Goal: Task Accomplishment & Management: Use online tool/utility

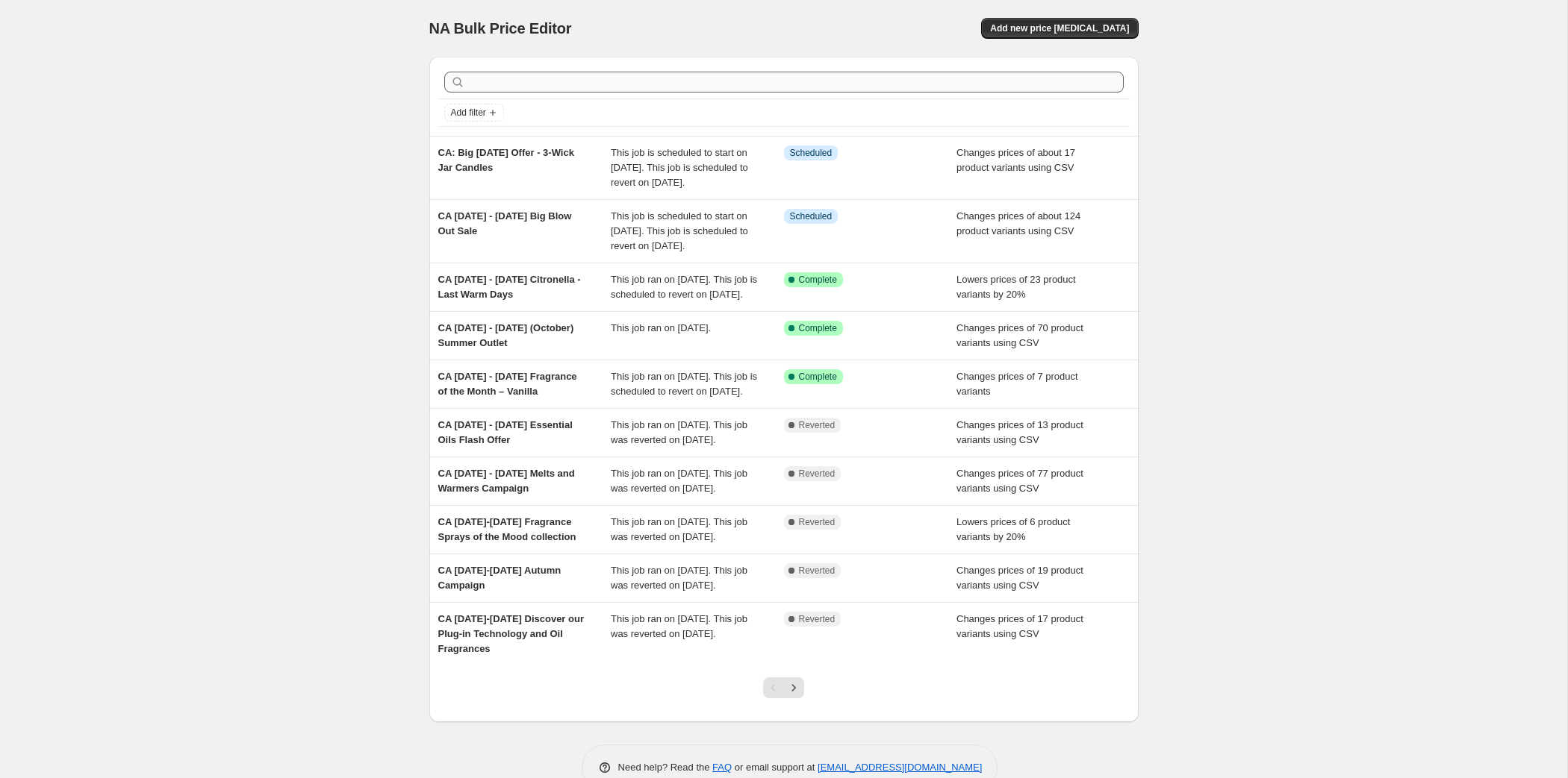
click at [526, 93] on input "text" at bounding box center [795, 82] width 655 height 21
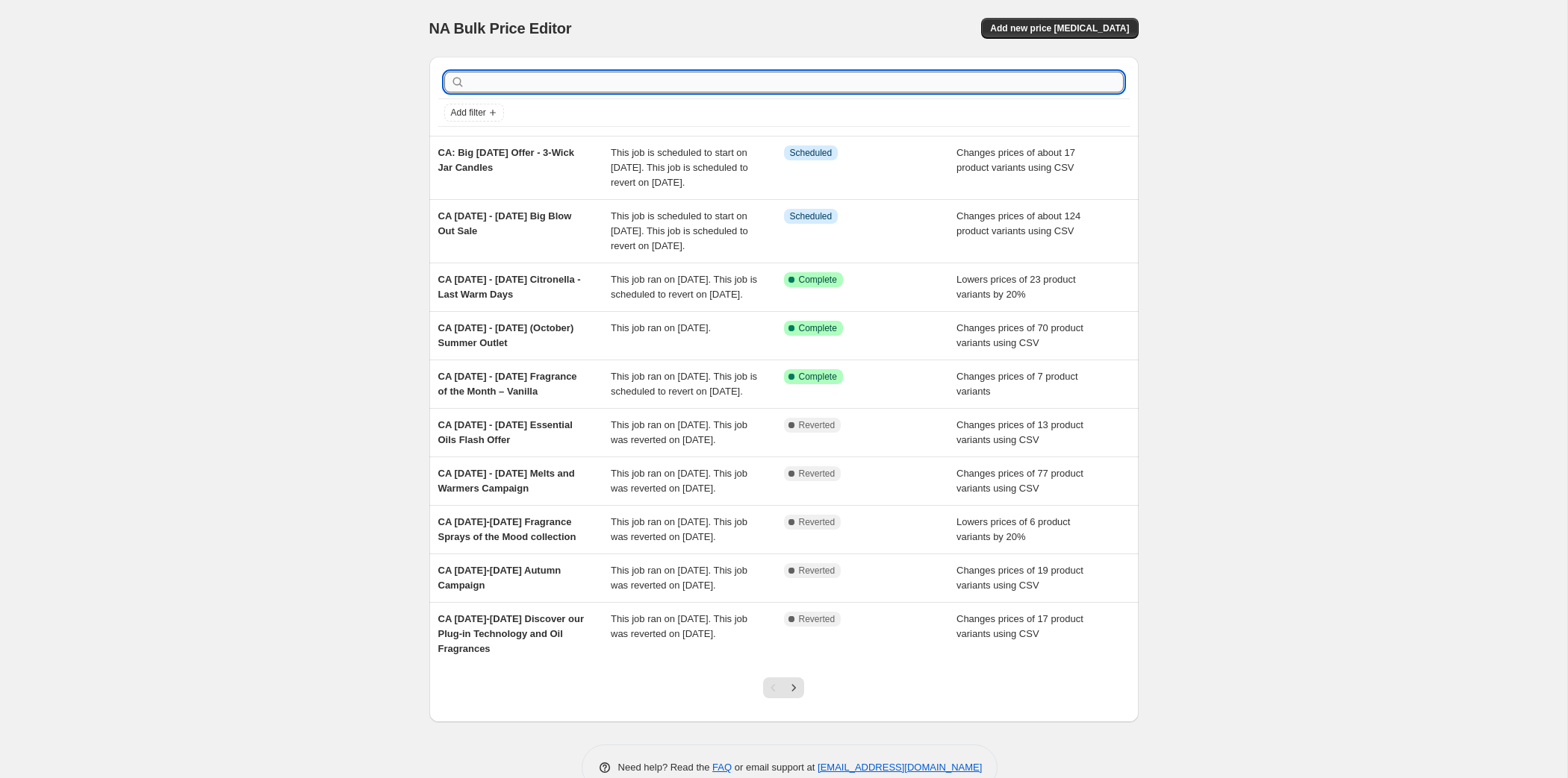
click at [526, 93] on input "text" at bounding box center [795, 82] width 655 height 21
type input "outlet"
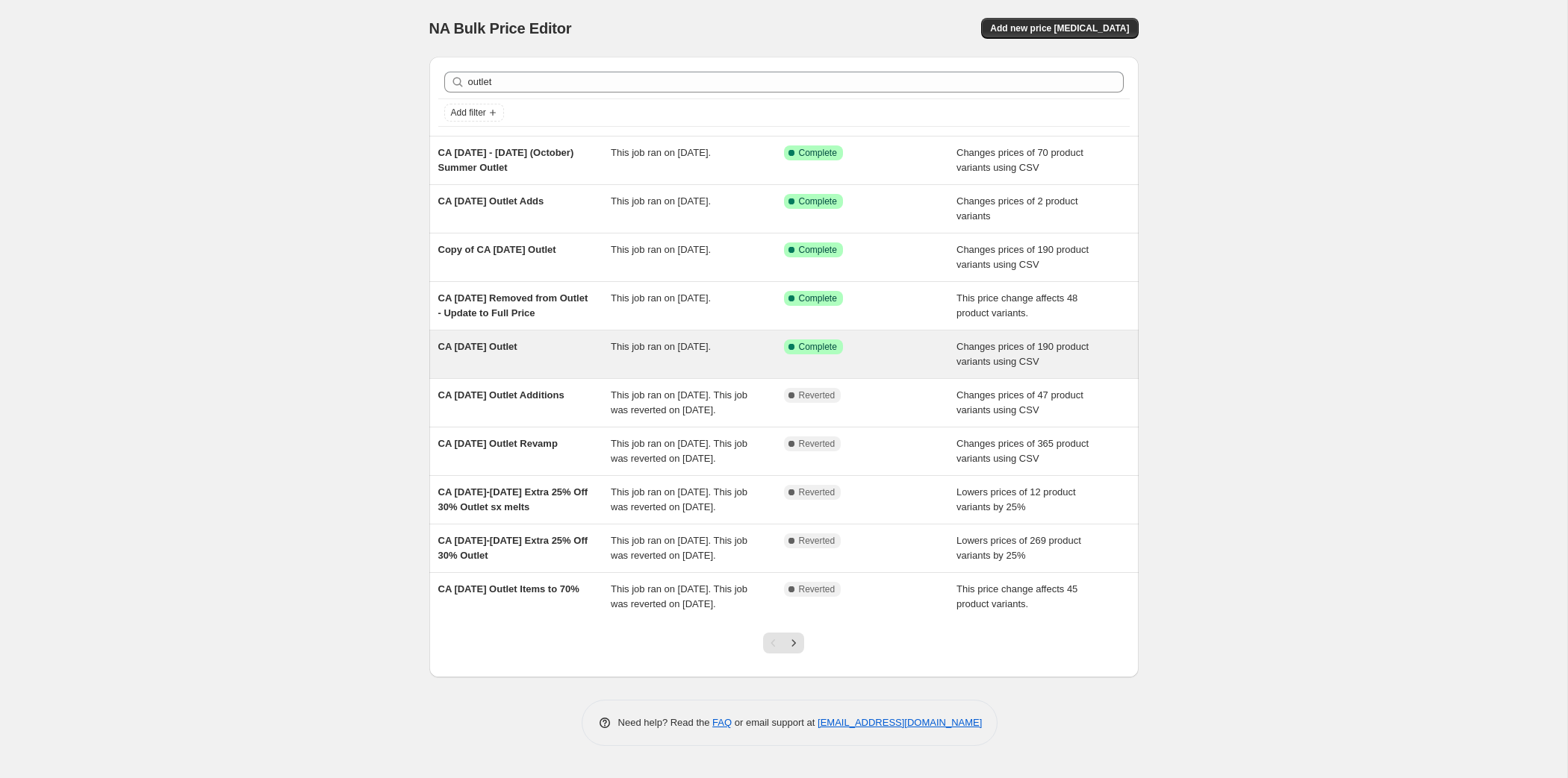
click at [438, 353] on span "CA August 1, 2025 Outlet" at bounding box center [477, 347] width 79 height 11
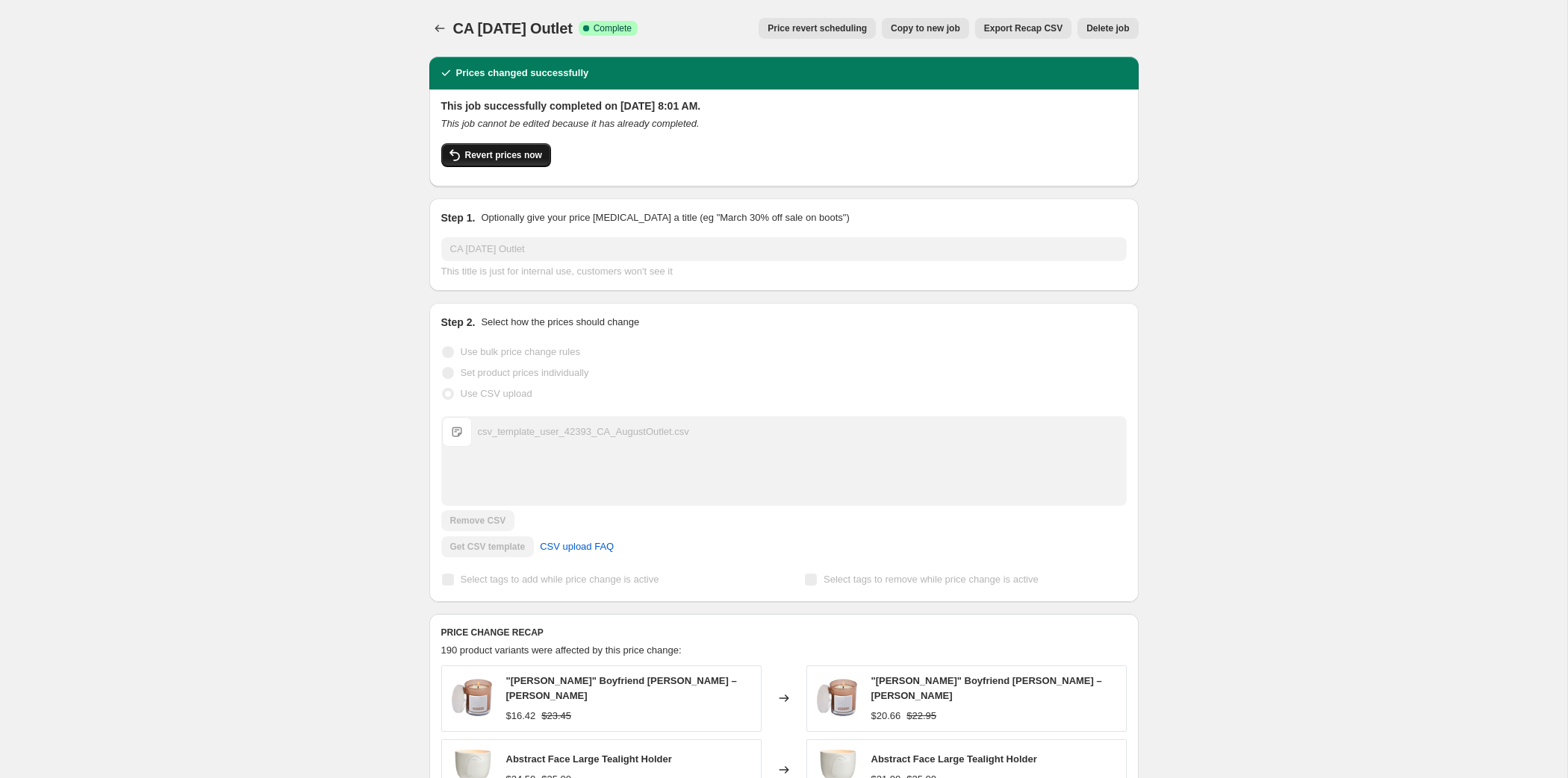
click at [465, 161] on span "Revert prices now" at bounding box center [503, 154] width 77 height 12
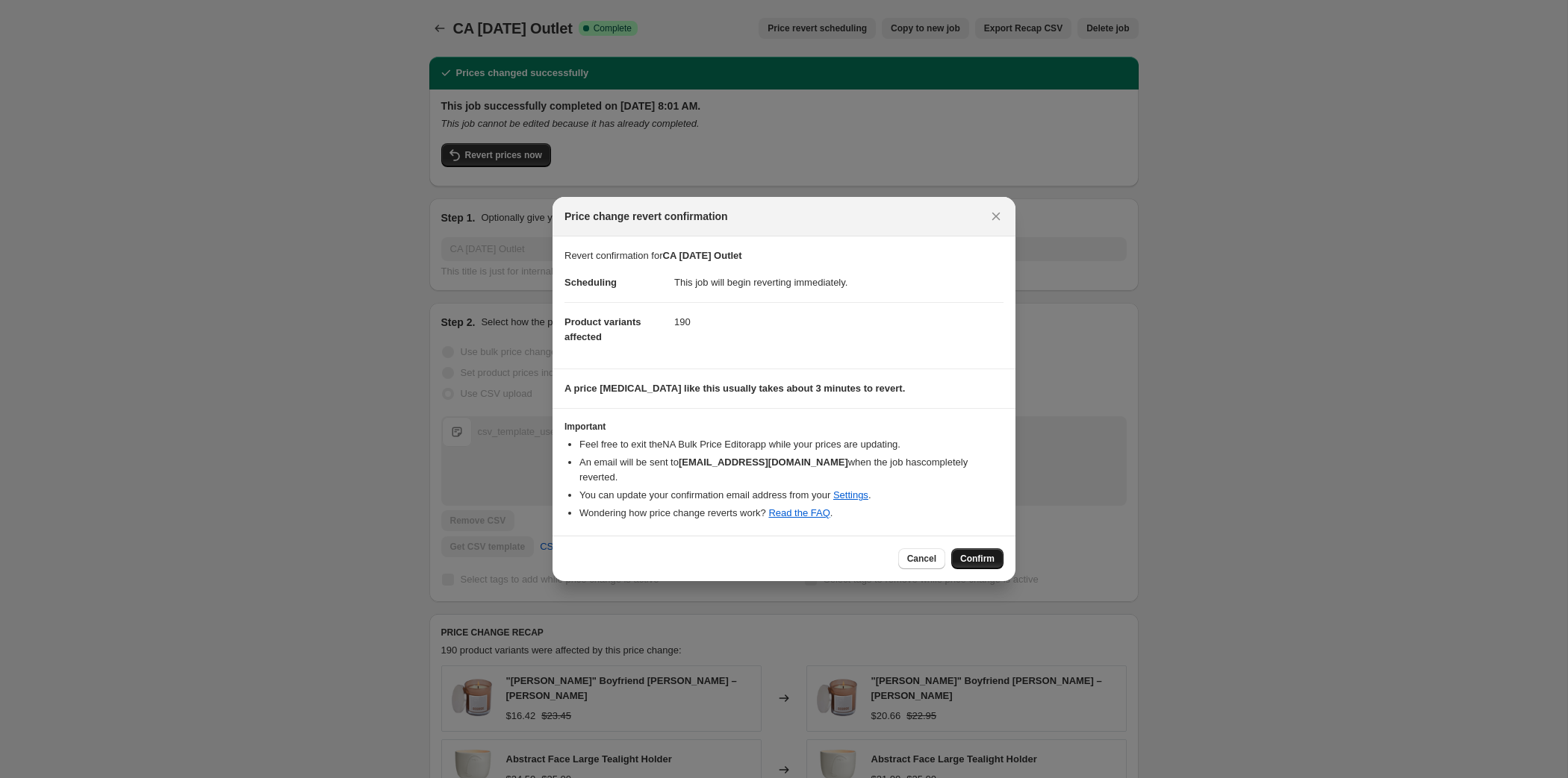
click at [994, 565] on span "Confirm" at bounding box center [977, 559] width 34 height 12
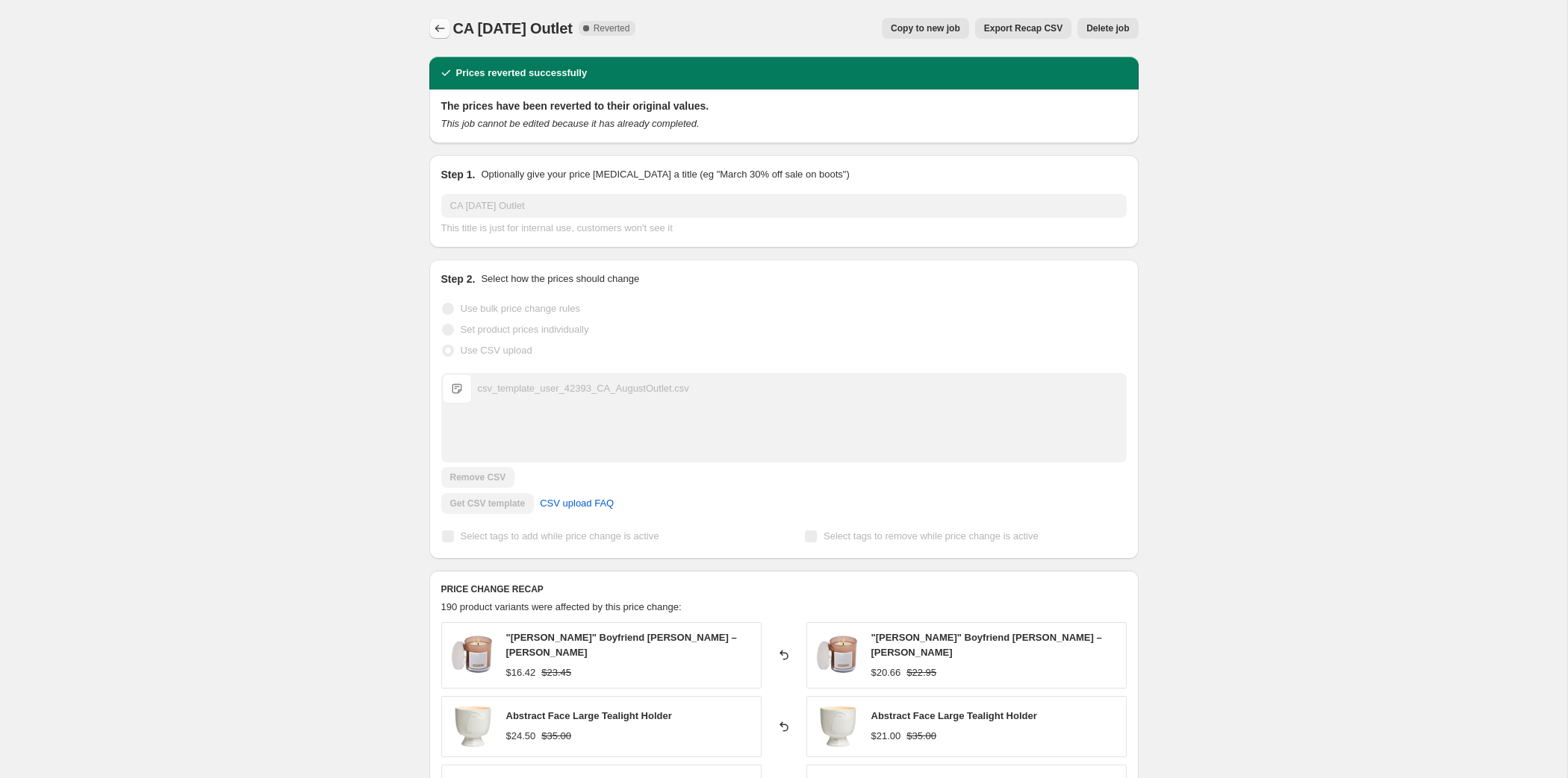
click at [432, 36] on icon "Price change jobs" at bounding box center [440, 28] width 15 height 15
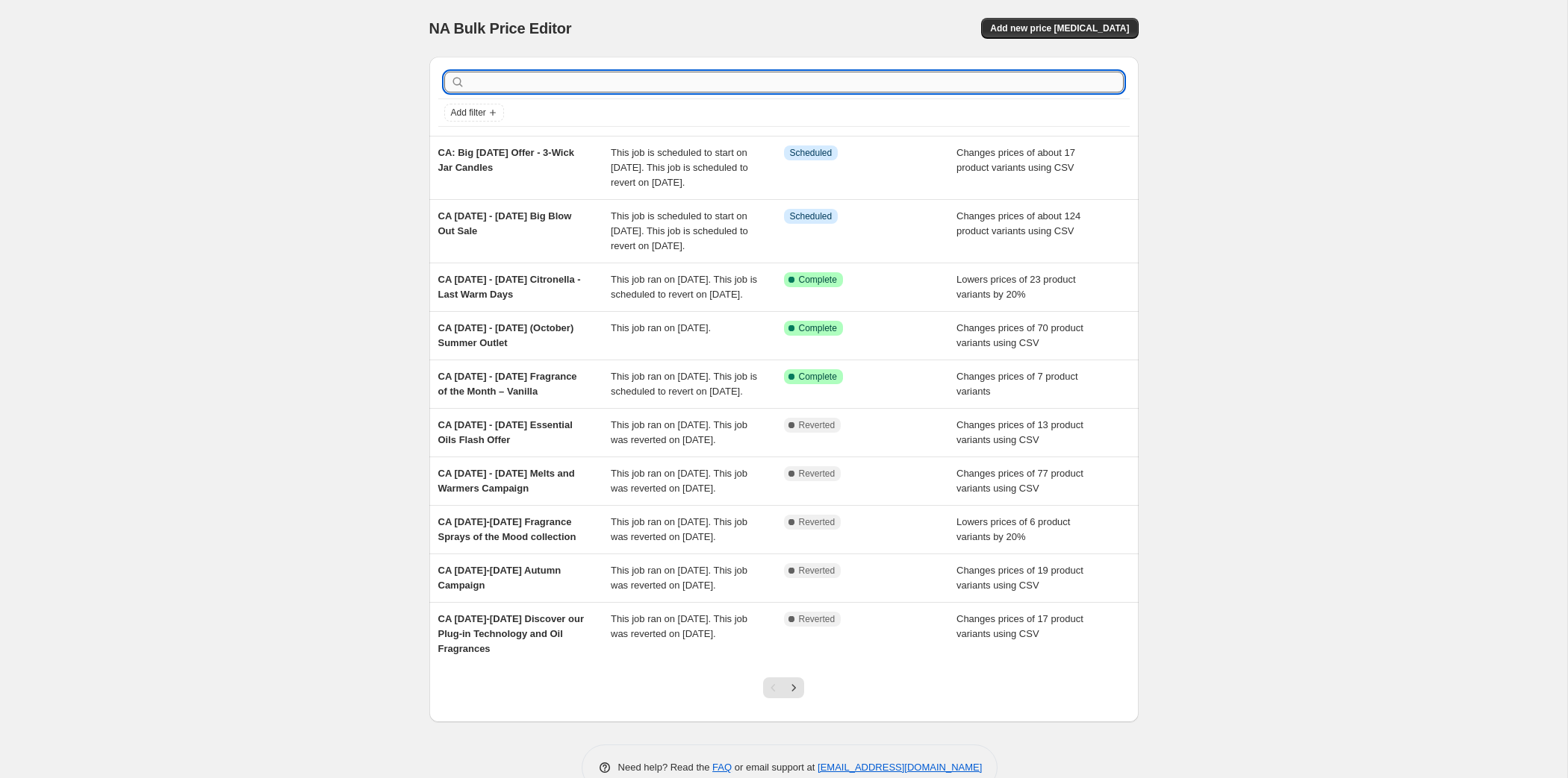
click at [514, 93] on input "text" at bounding box center [795, 82] width 655 height 21
type input "outlet"
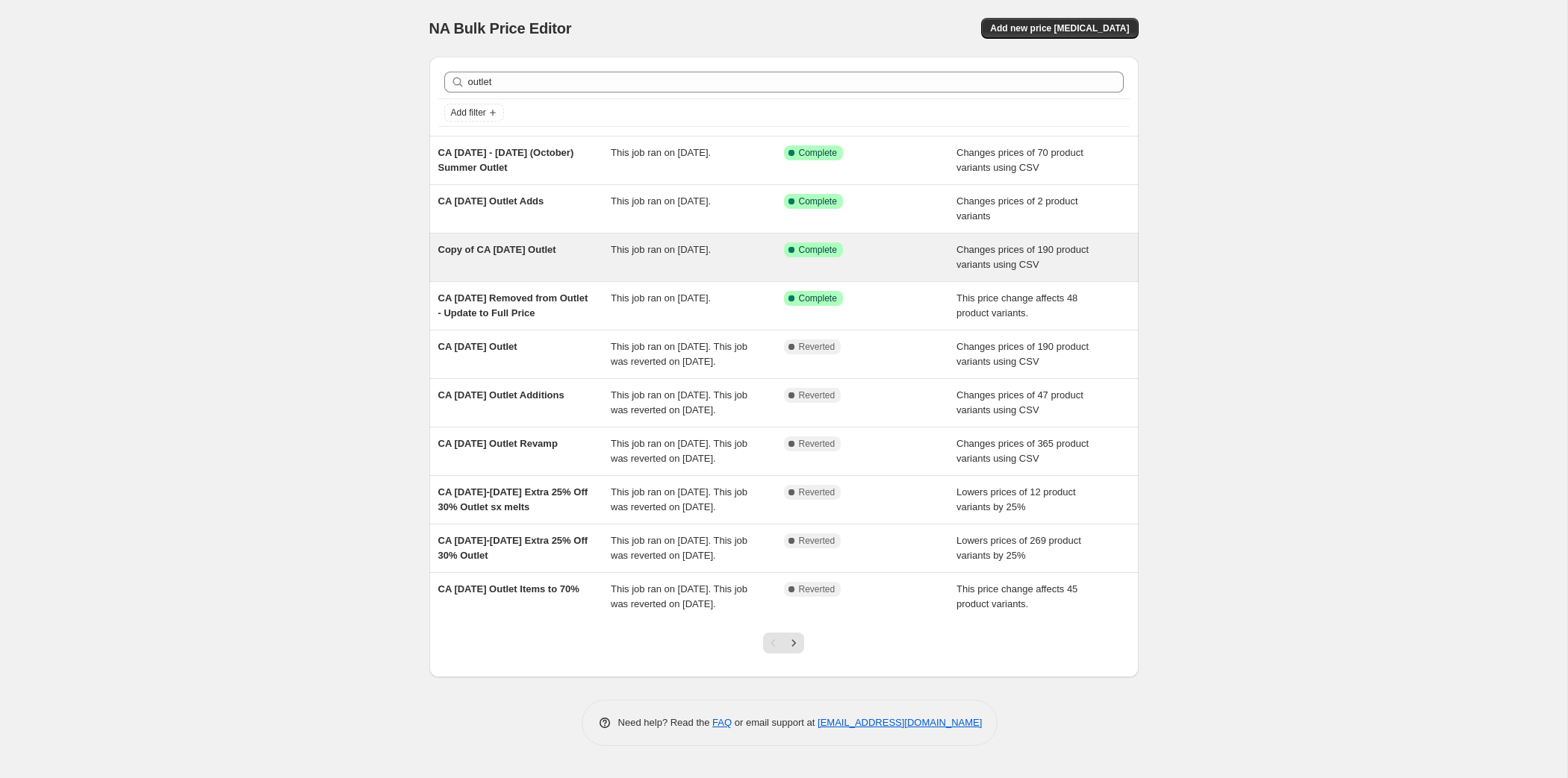
click at [481, 255] on span "Copy of CA August 1, 2025 Outlet" at bounding box center [497, 249] width 118 height 11
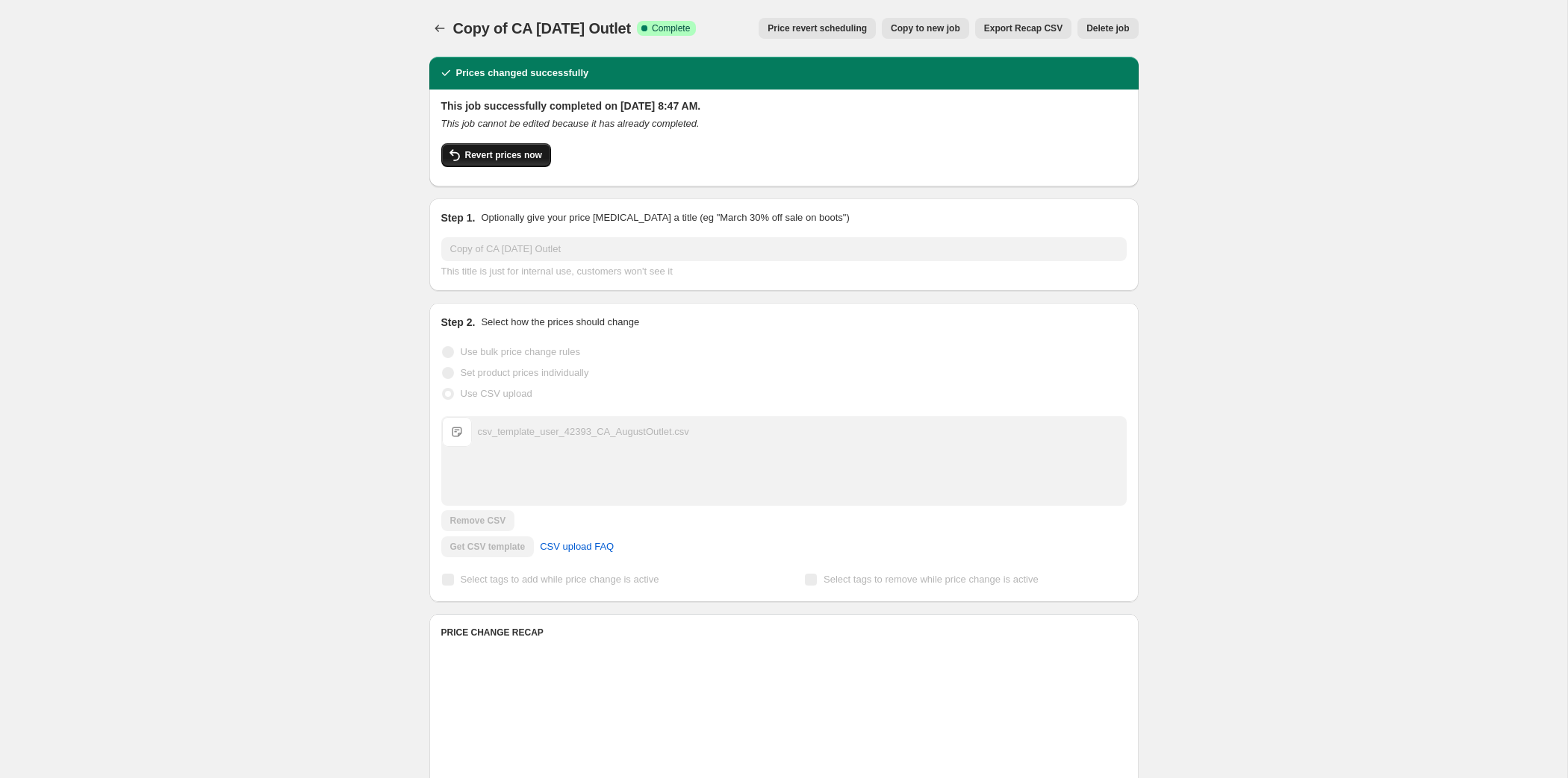
click at [465, 161] on span "Revert prices now" at bounding box center [503, 154] width 77 height 12
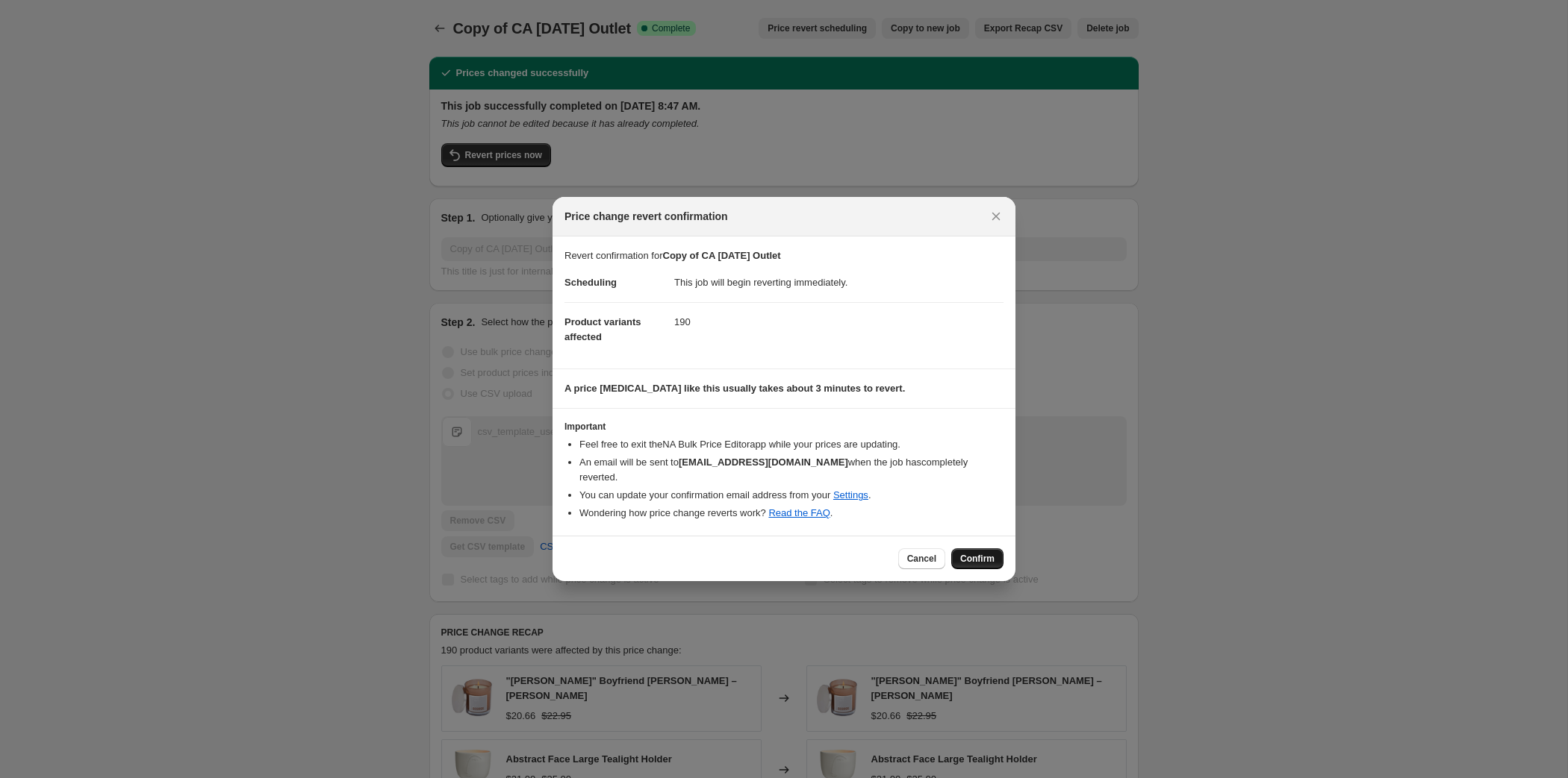
click at [1003, 570] on button "Confirm" at bounding box center [976, 559] width 52 height 21
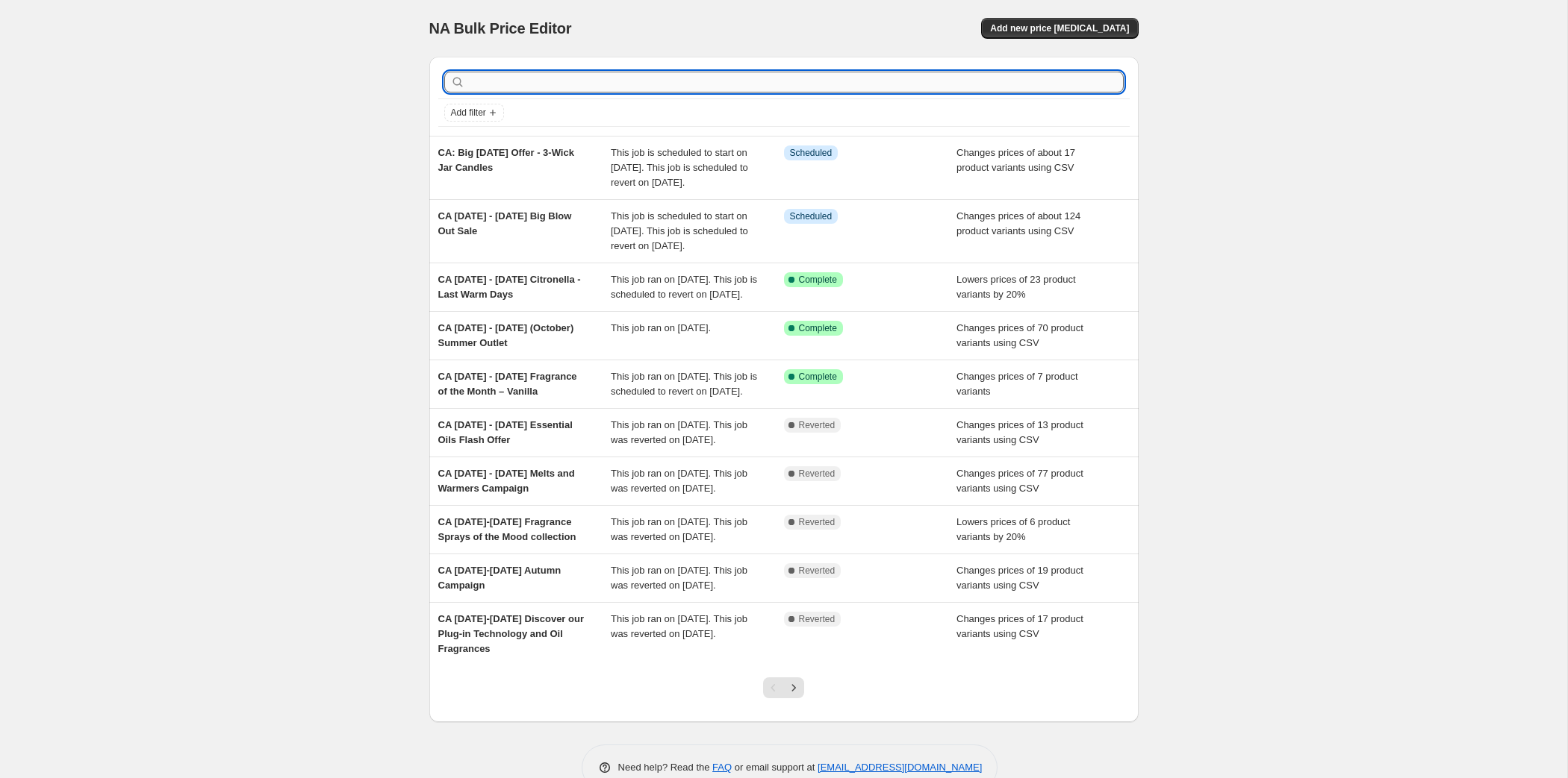
click at [651, 93] on input "text" at bounding box center [795, 82] width 655 height 21
type input "outlet"
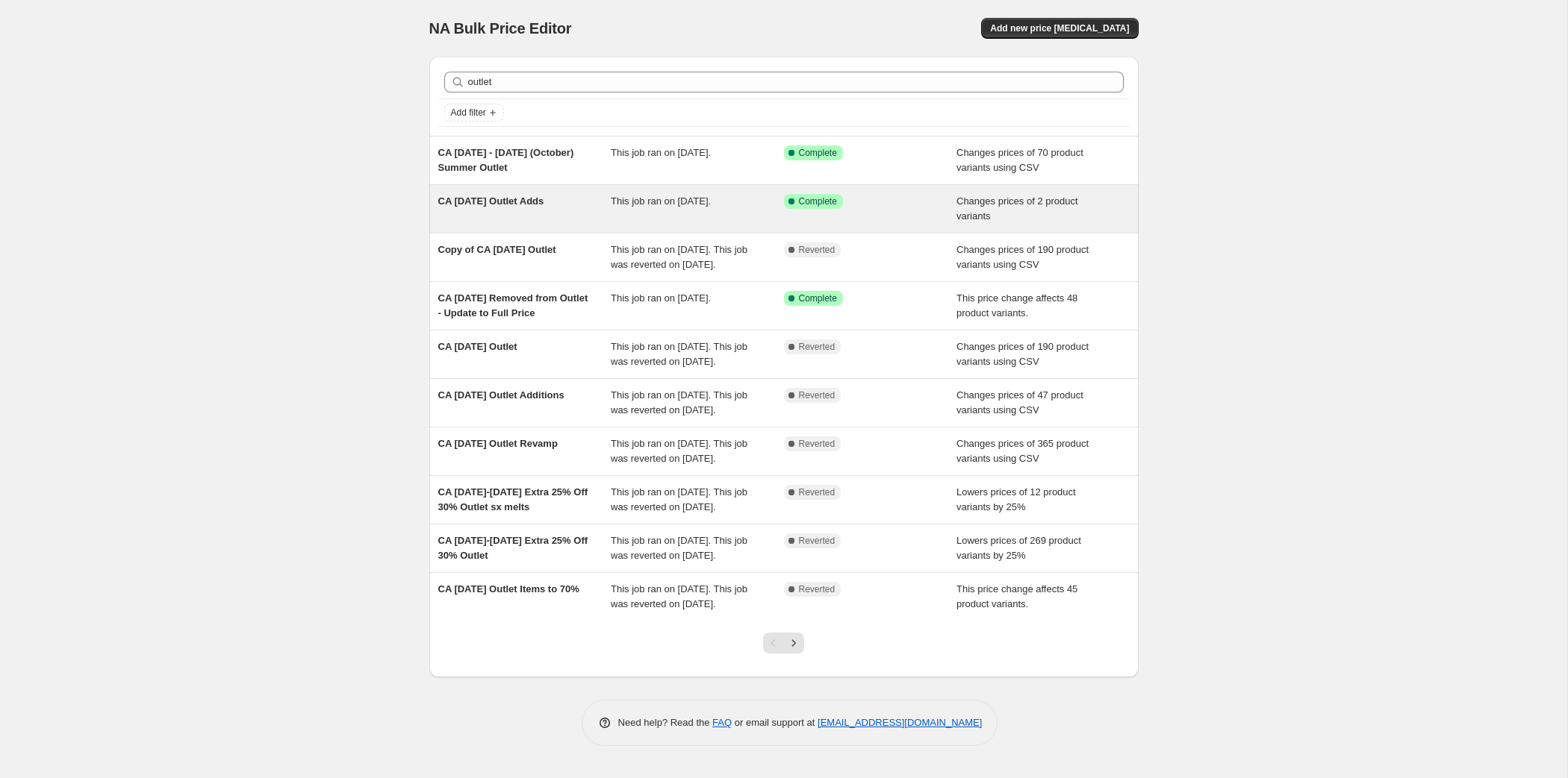
click at [438, 207] on span "CA September 1, 2025 Outlet Adds" at bounding box center [491, 201] width 106 height 11
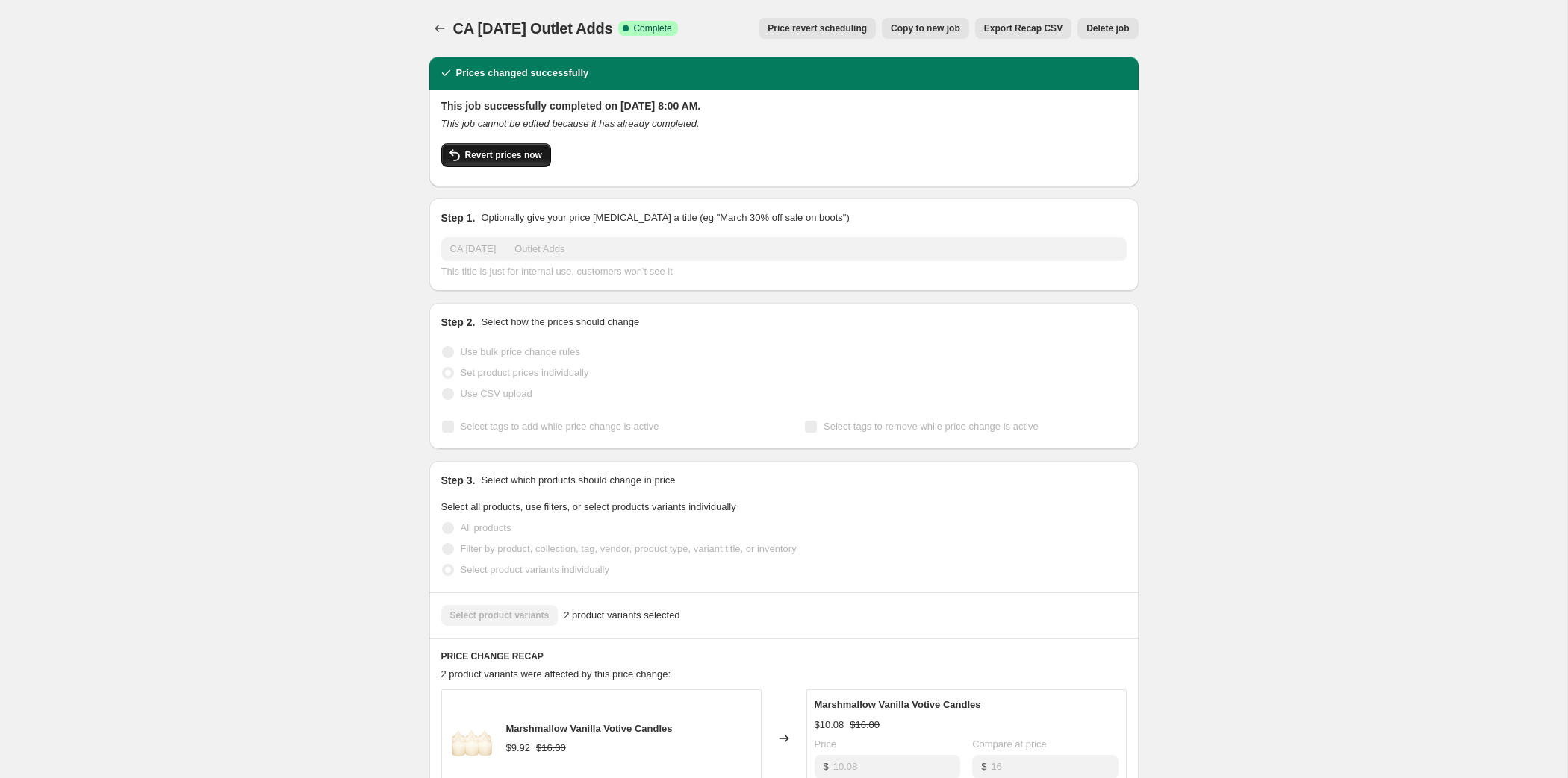
click at [441, 167] on button "Revert prices now" at bounding box center [496, 154] width 110 height 24
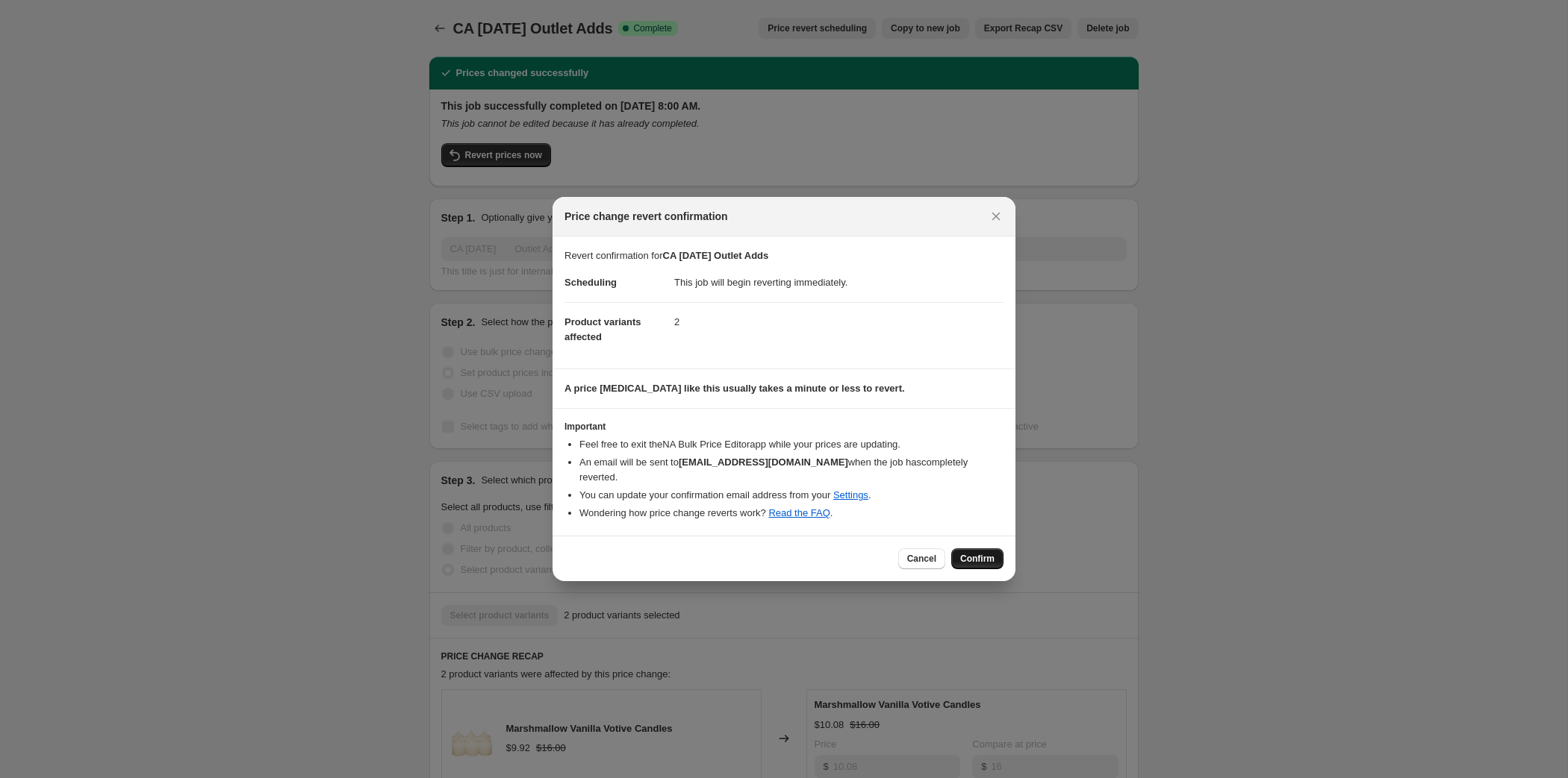
click at [994, 565] on span "Confirm" at bounding box center [977, 559] width 34 height 12
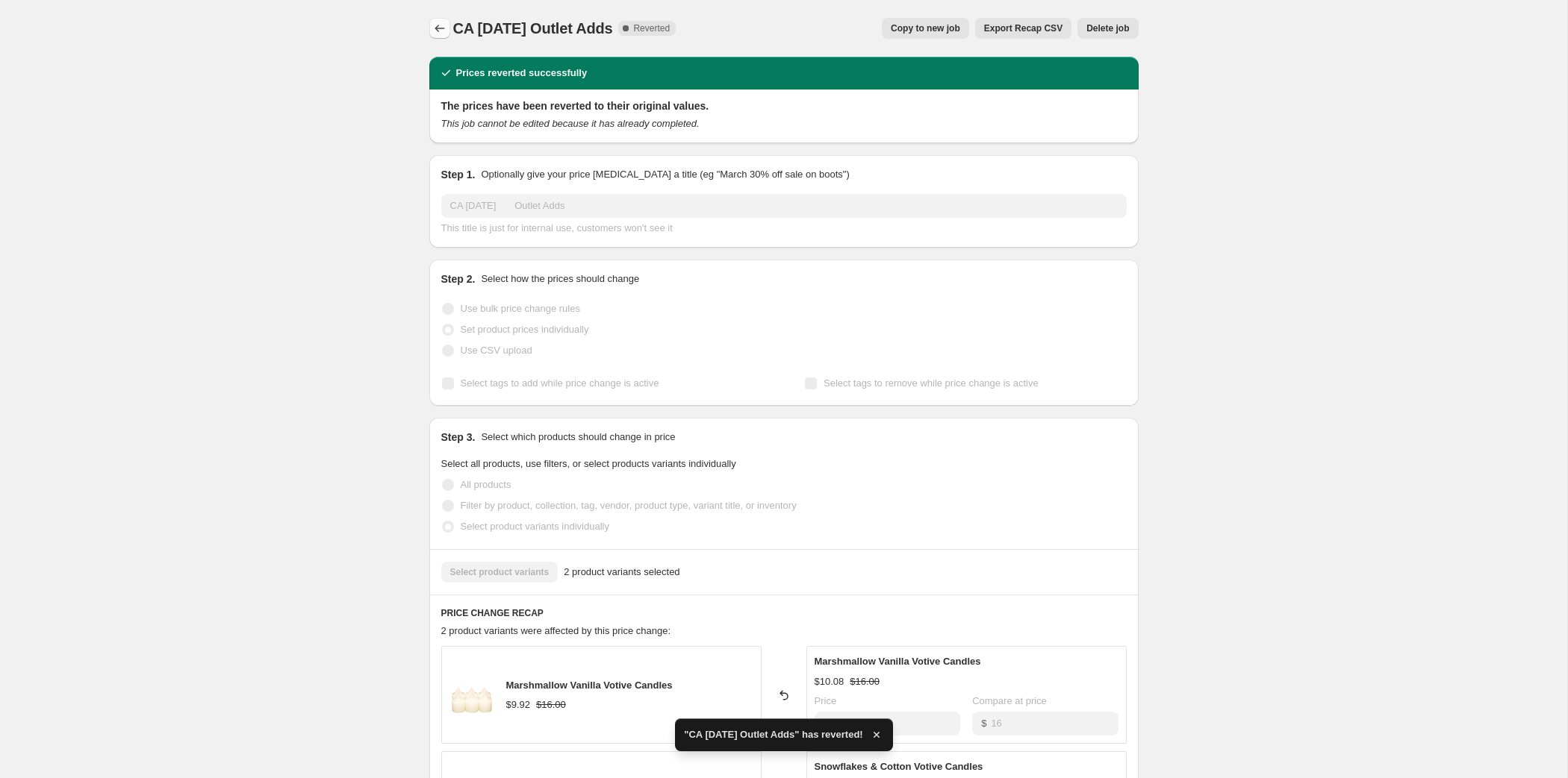
click at [432, 36] on icon "Price change jobs" at bounding box center [440, 28] width 15 height 15
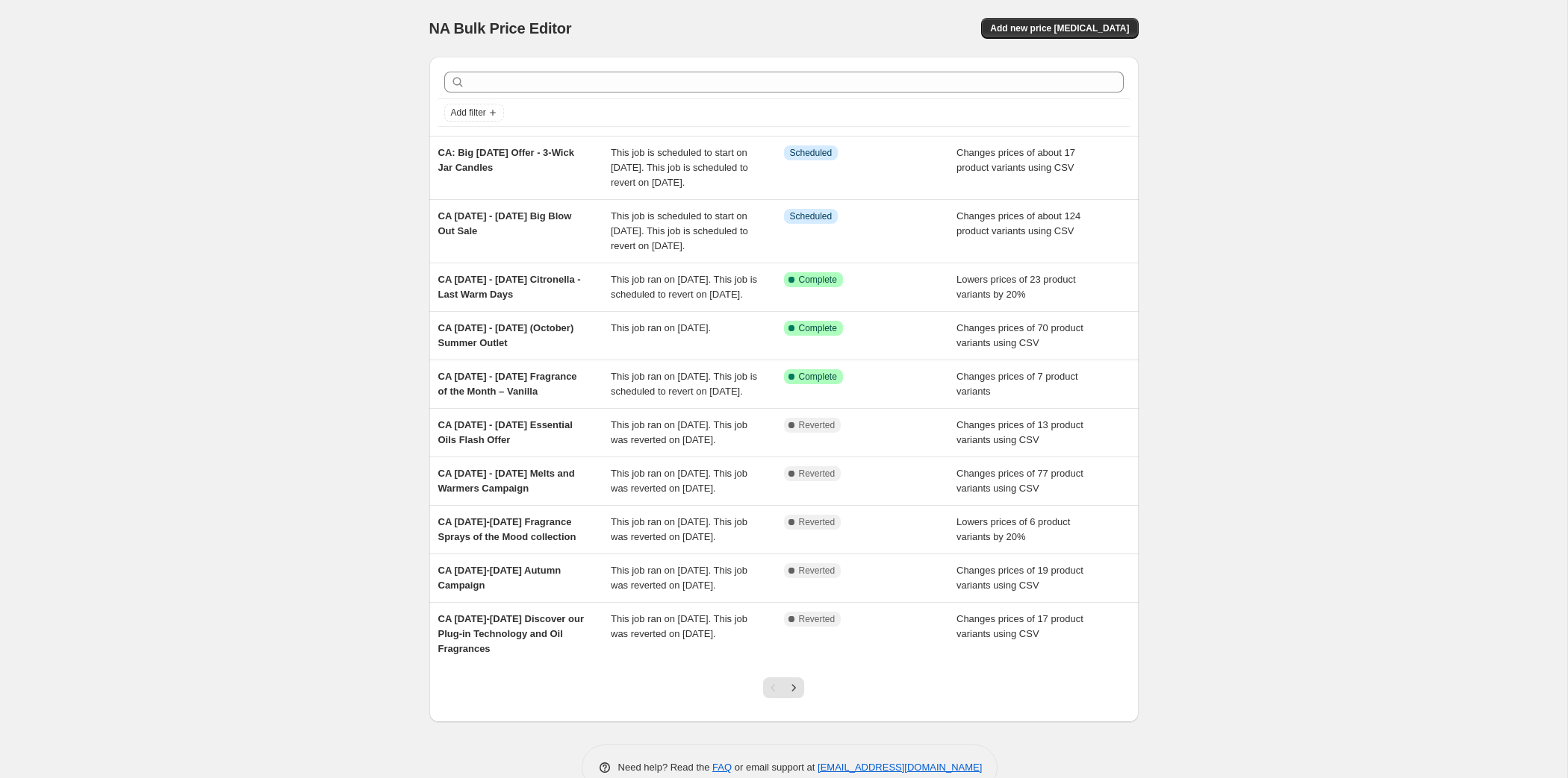
click at [591, 82] on div at bounding box center [783, 81] width 691 height 33
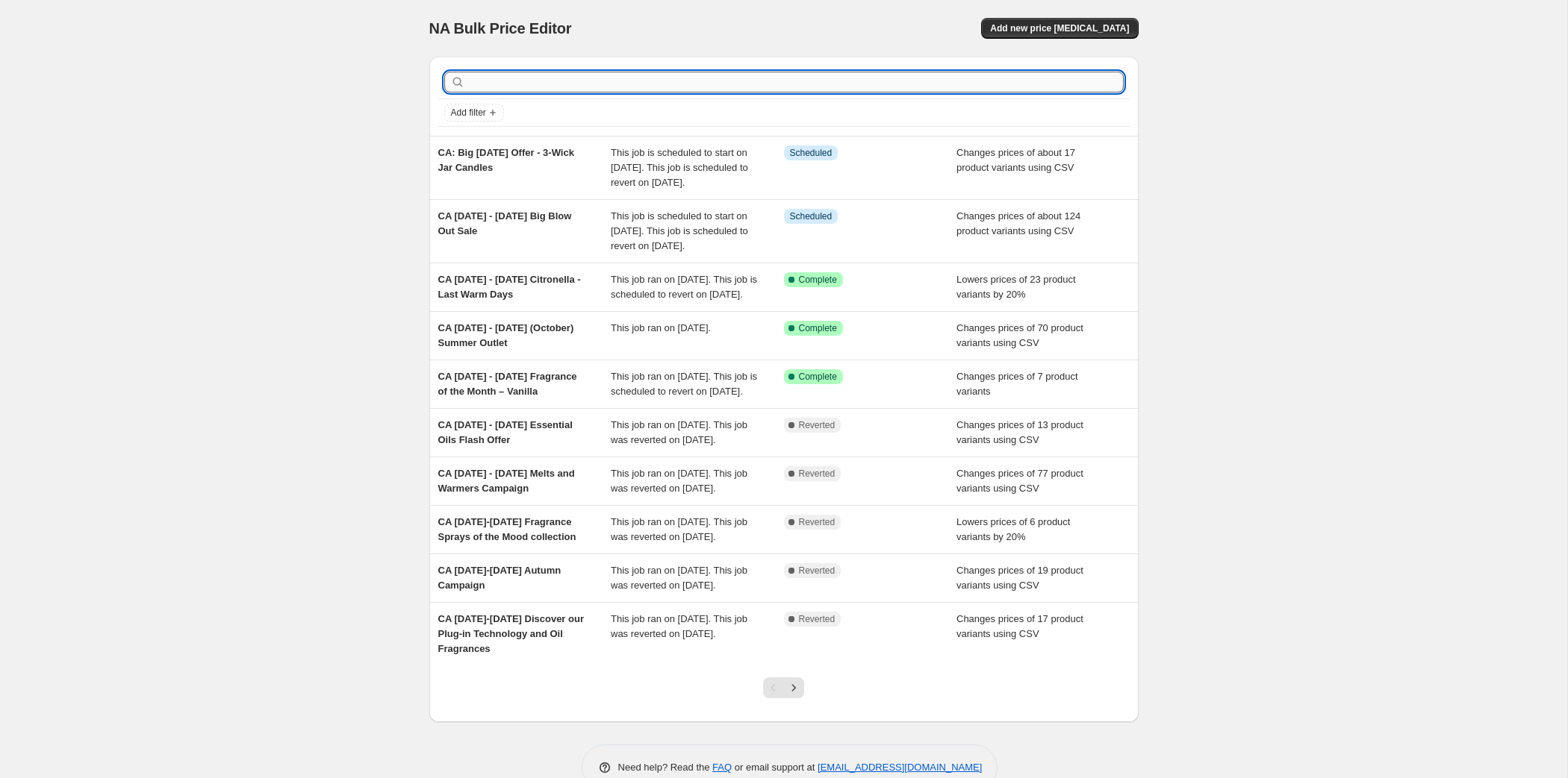
click at [585, 93] on input "text" at bounding box center [795, 82] width 655 height 21
type input "outlet"
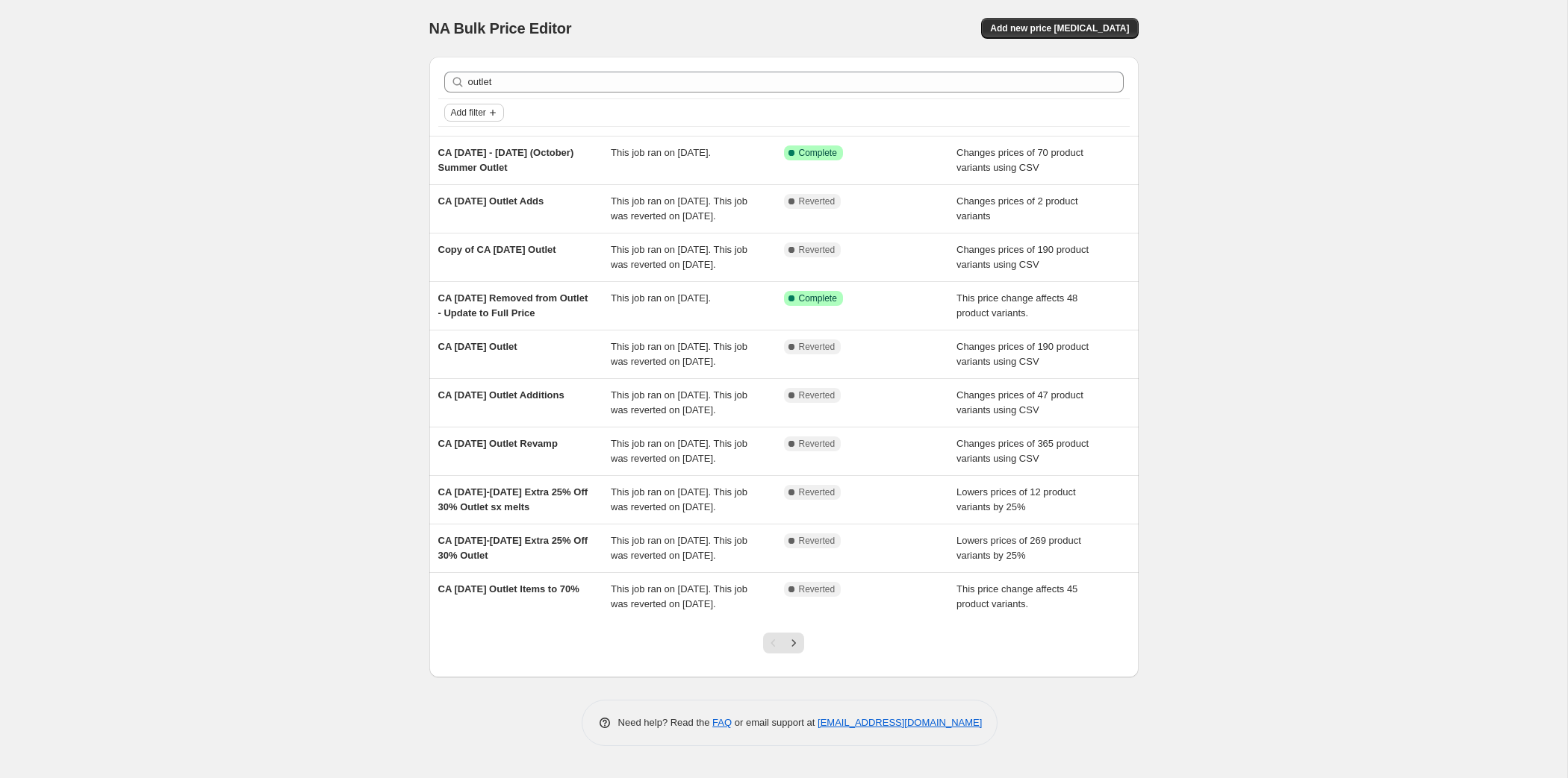
click at [486, 118] on icon "Add filter" at bounding box center [492, 113] width 12 height 12
click at [451, 118] on span "Add filter" at bounding box center [468, 113] width 35 height 12
click at [406, 172] on span "Job status" at bounding box center [389, 172] width 44 height 11
click at [374, 244] on input "Complete" at bounding box center [373, 238] width 12 height 12
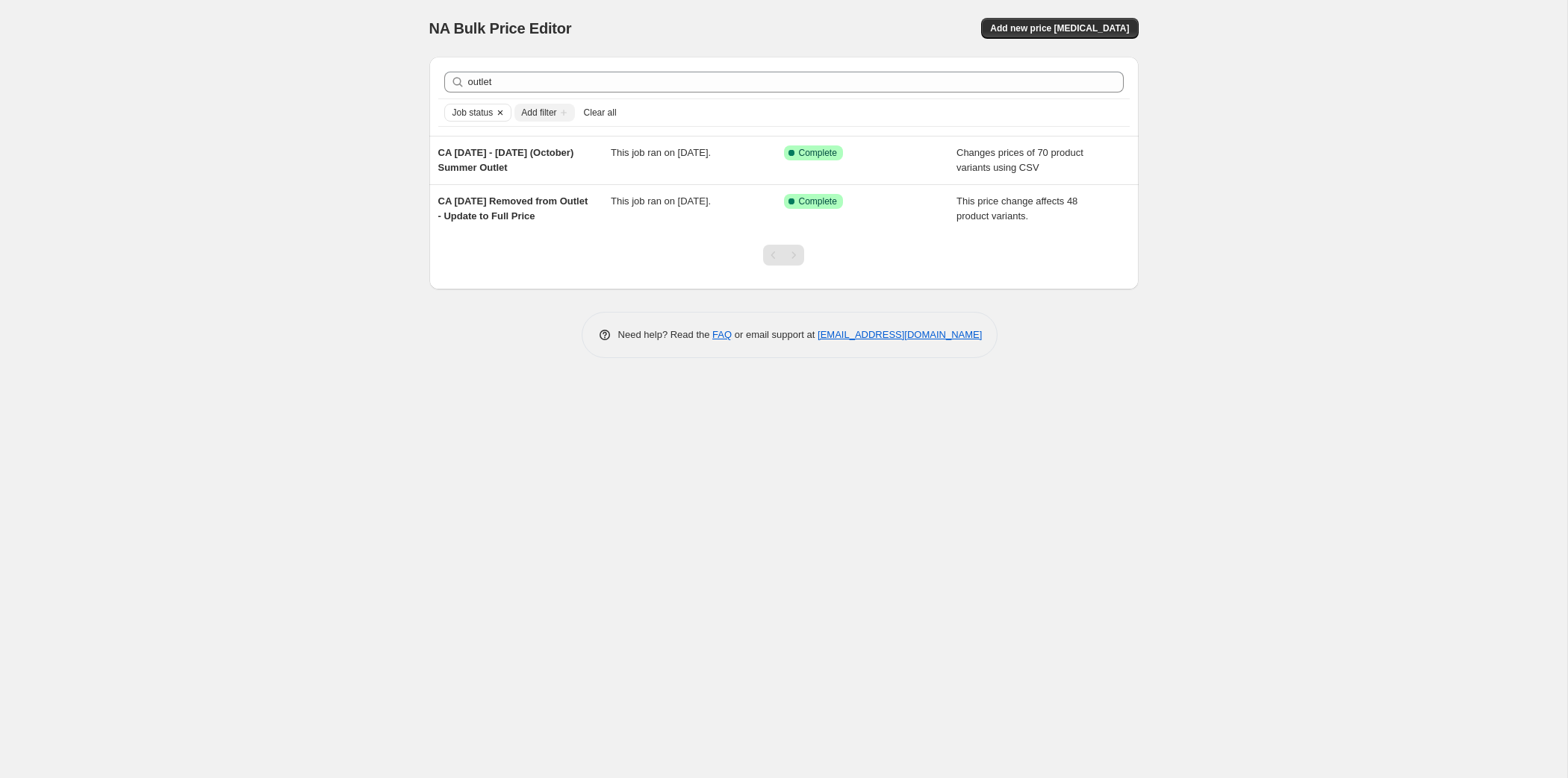
click at [494, 118] on icon "Clear" at bounding box center [500, 113] width 12 height 12
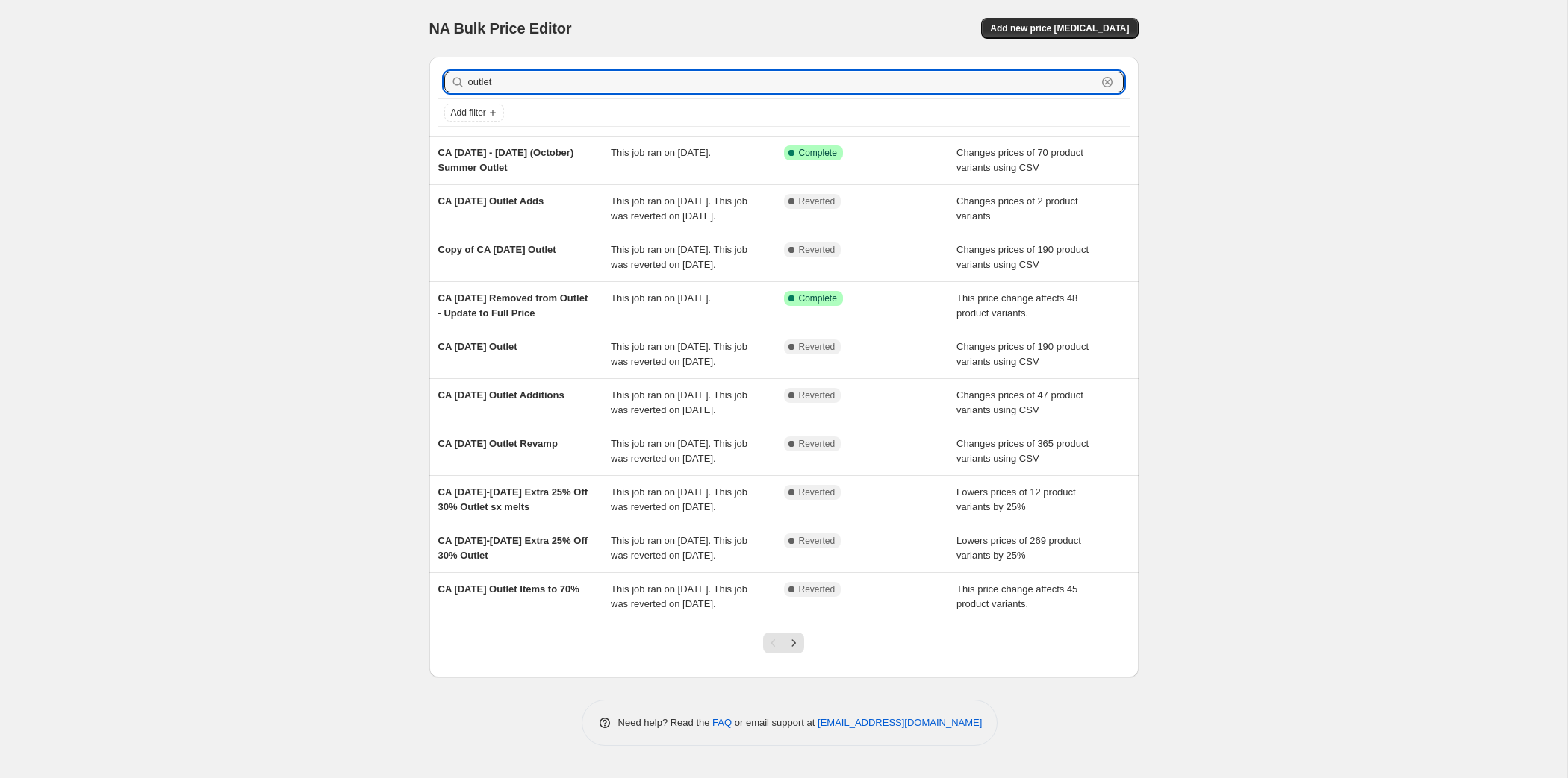
drag, startPoint x: 447, startPoint y: 104, endPoint x: 362, endPoint y: 100, distance: 85.1
click at [468, 93] on input "outlet" at bounding box center [782, 82] width 629 height 21
